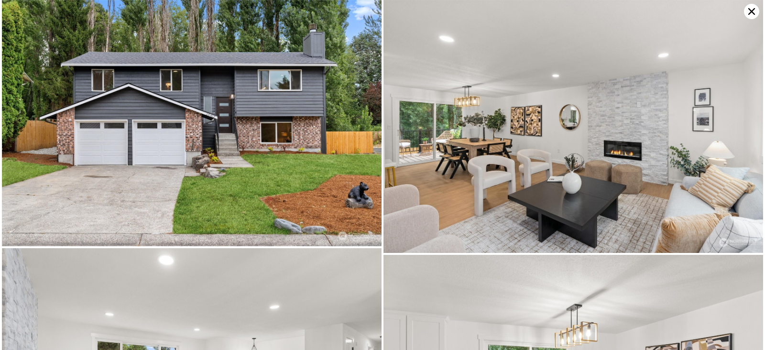
scroll to position [503, 0]
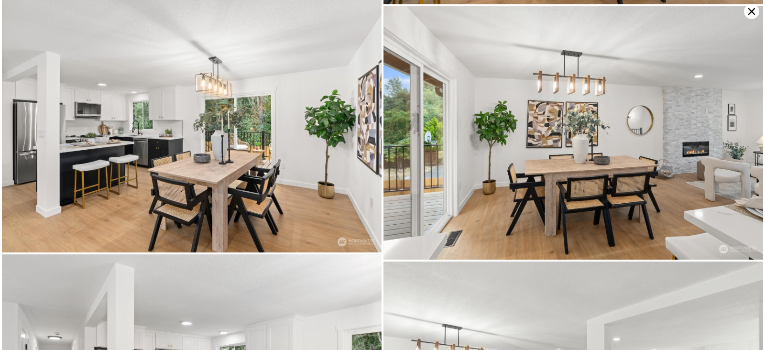
click at [748, 14] on icon at bounding box center [751, 11] width 7 height 7
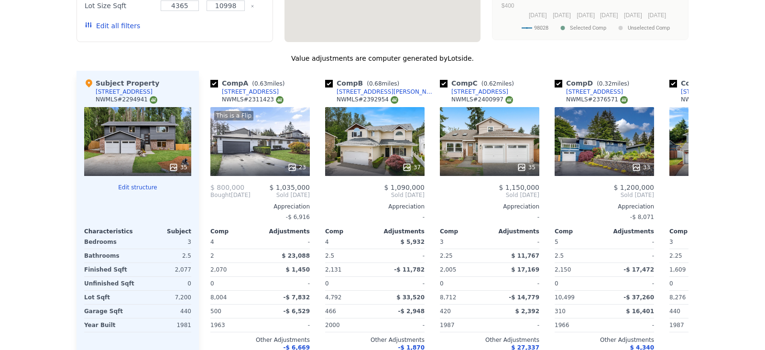
scroll to position [0, 0]
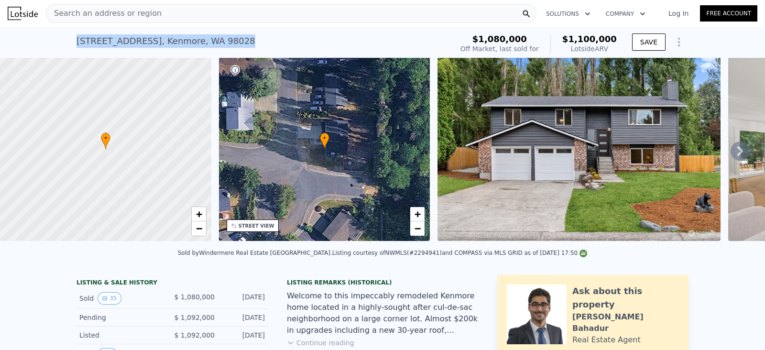
drag, startPoint x: 73, startPoint y: 43, endPoint x: 263, endPoint y: 39, distance: 190.3
click at [263, 39] on div "[STREET_ADDRESS] Sold [DATE] for $1.080m (~ARV $1.100m )" at bounding box center [262, 44] width 372 height 27
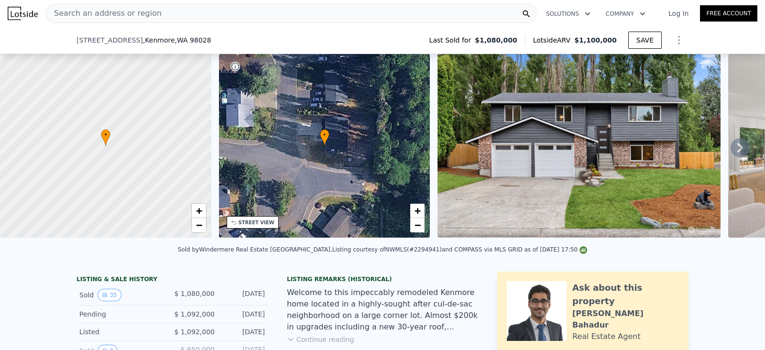
scroll to position [295, 0]
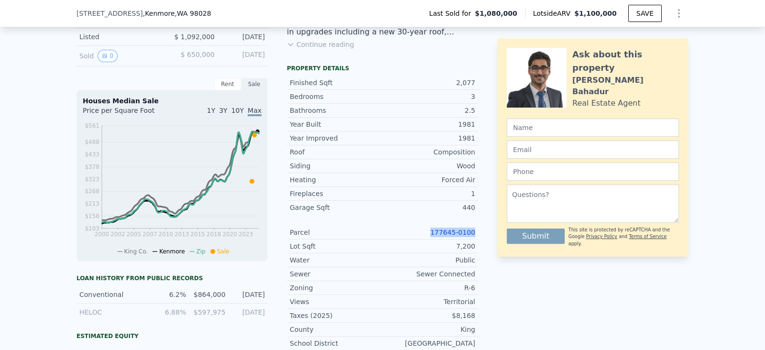
drag, startPoint x: 472, startPoint y: 240, endPoint x: 435, endPoint y: 239, distance: 36.9
click at [435, 239] on div "Parcel 177645-0100" at bounding box center [382, 233] width 191 height 14
copy link "177645-0100"
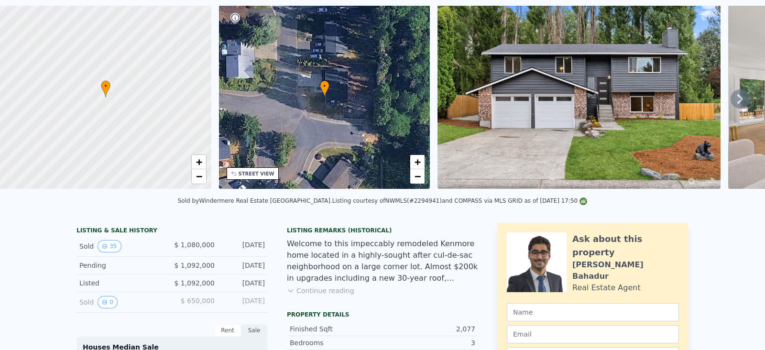
scroll to position [0, 0]
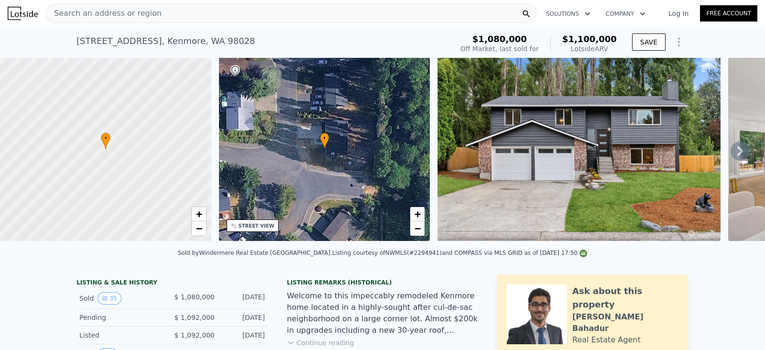
click at [120, 18] on span "Search an address or region" at bounding box center [103, 13] width 115 height 11
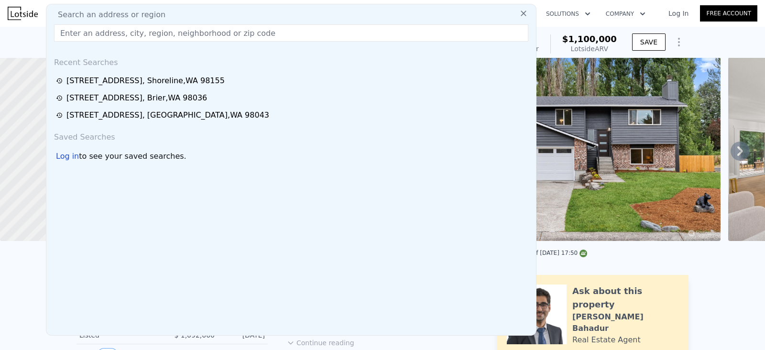
click at [110, 44] on div "Search an address or region Recent Searches [STREET_ADDRESS] [STREET_ADDRESS][G…" at bounding box center [291, 170] width 490 height 332
click at [112, 33] on input "text" at bounding box center [291, 32] width 474 height 17
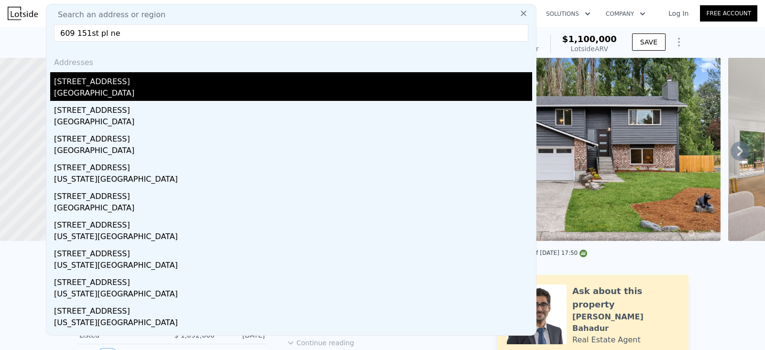
type input "609 151st pl ne"
click at [191, 95] on div "[GEOGRAPHIC_DATA]" at bounding box center [293, 93] width 478 height 13
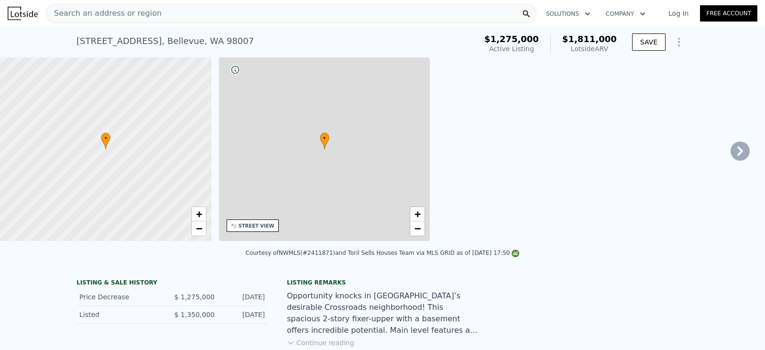
type input "1900"
type input "2489"
type input "7561"
type input "13015"
type input "$ 1,811,000"
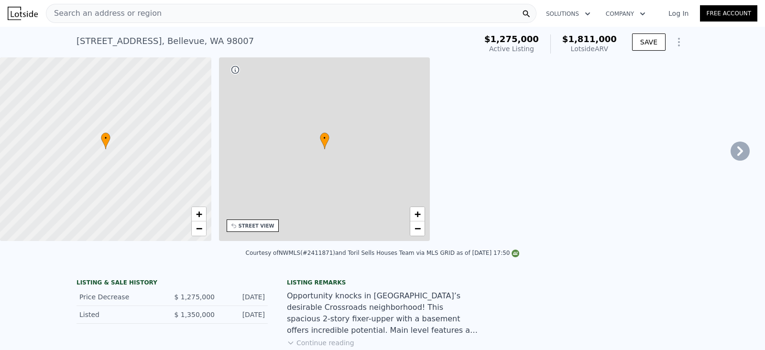
type input "8"
type input "$ 260,288"
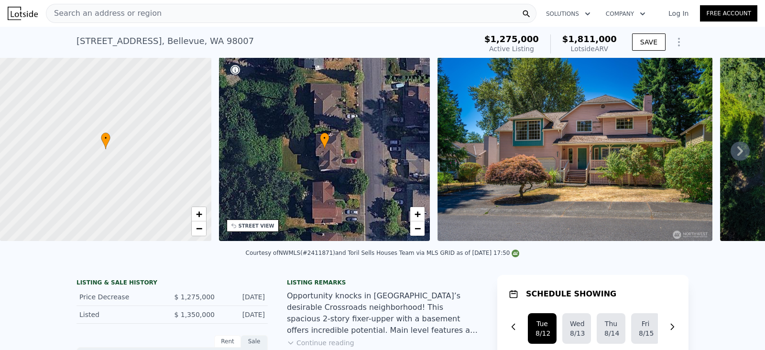
click at [268, 183] on div "• + −" at bounding box center [324, 149] width 211 height 184
click at [252, 228] on div "STREET VIEW" at bounding box center [257, 225] width 36 height 7
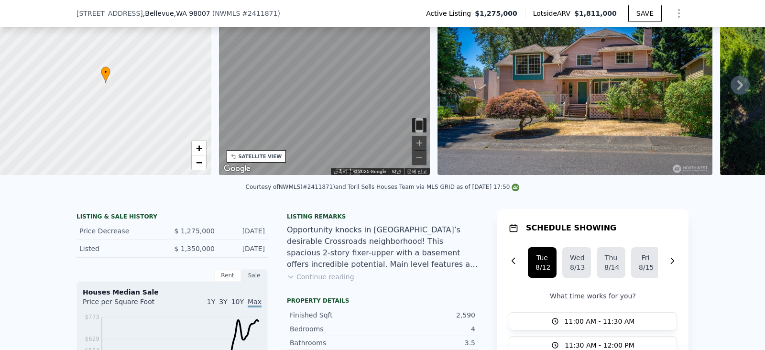
scroll to position [116, 0]
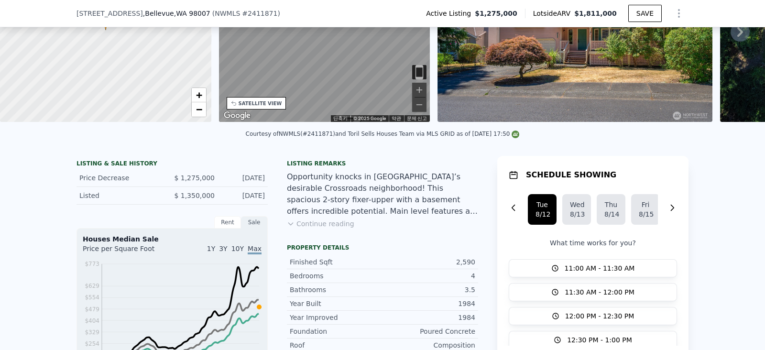
click at [242, 13] on span "# 2411871" at bounding box center [259, 14] width 35 height 8
copy span "2411871"
